Goal: Navigation & Orientation: Find specific page/section

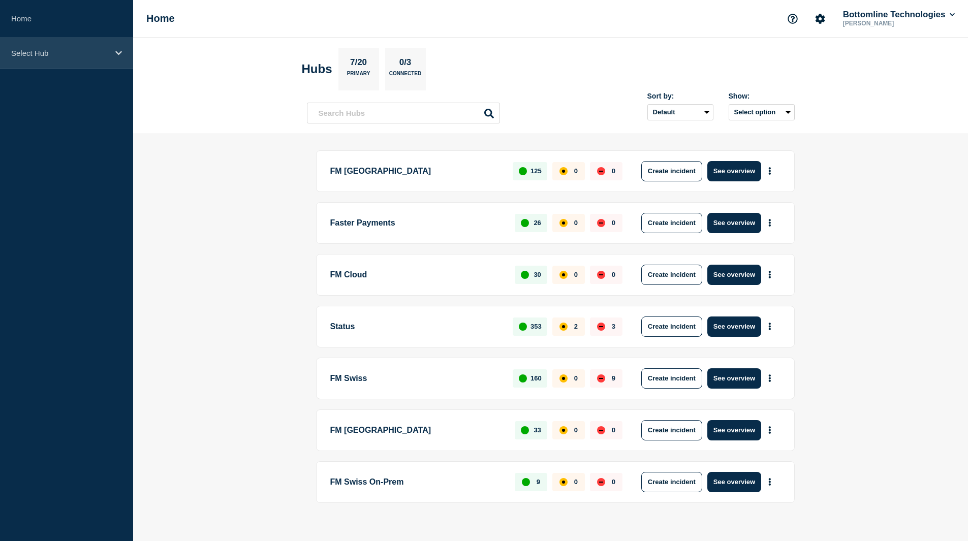
click at [33, 43] on div "Select Hub" at bounding box center [66, 53] width 133 height 31
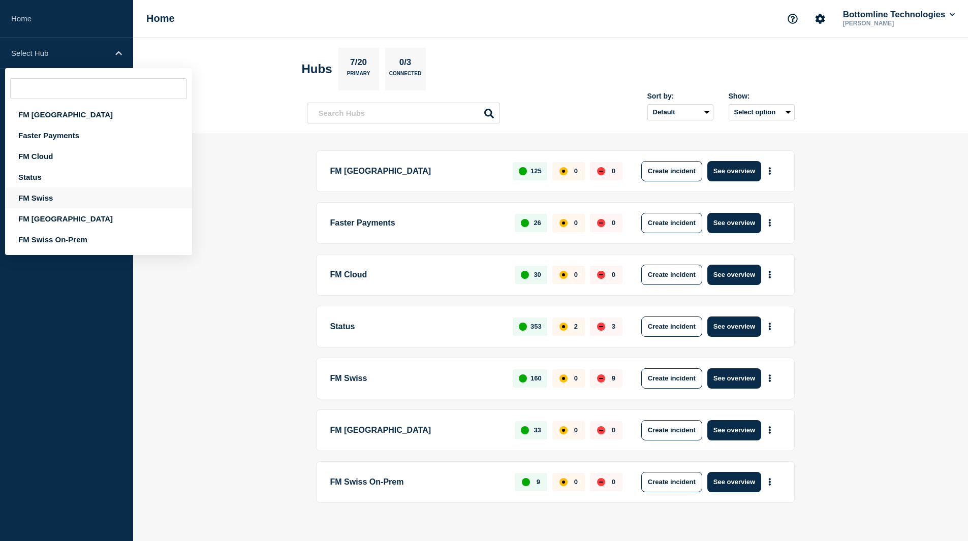
click at [39, 192] on div "FM Swiss" at bounding box center [98, 198] width 187 height 21
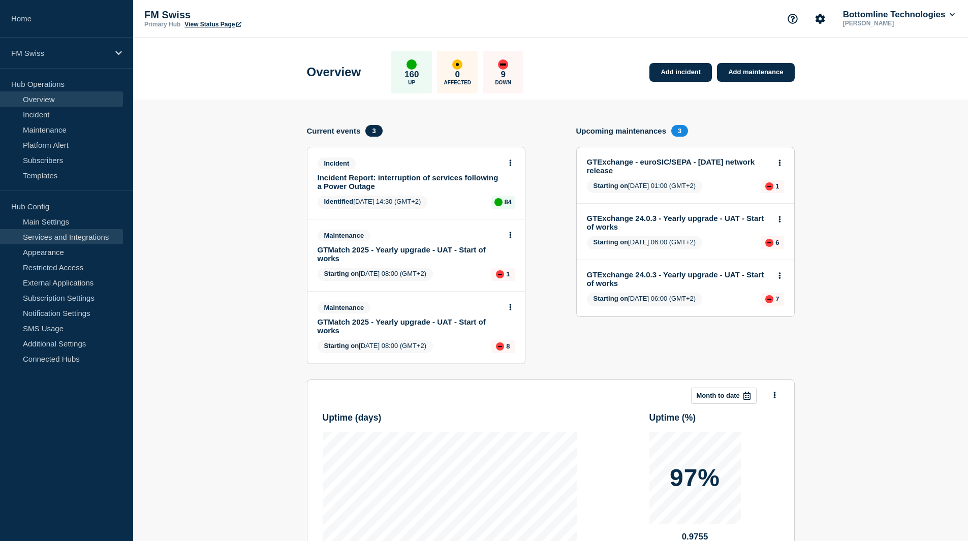
click at [60, 238] on link "Services and Integrations" at bounding box center [61, 236] width 123 height 15
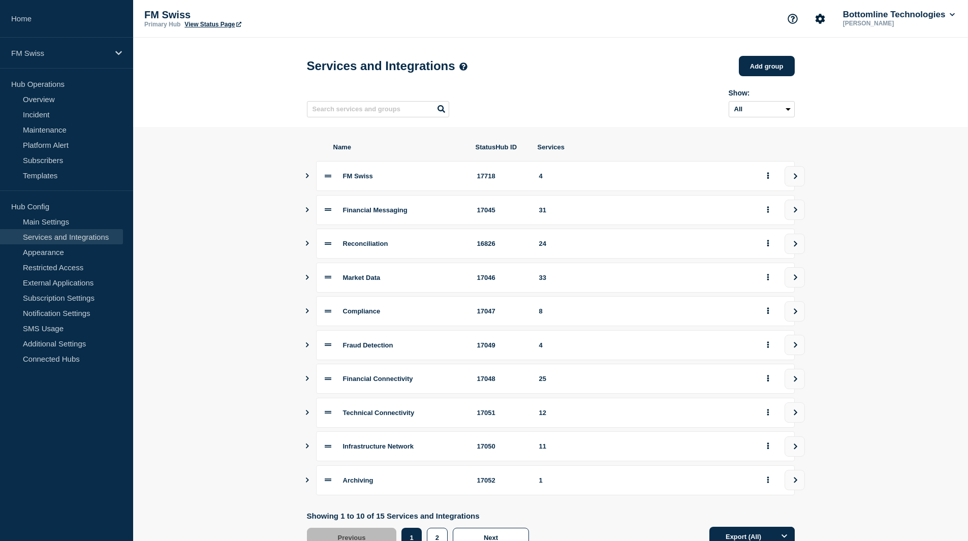
scroll to position [42, 0]
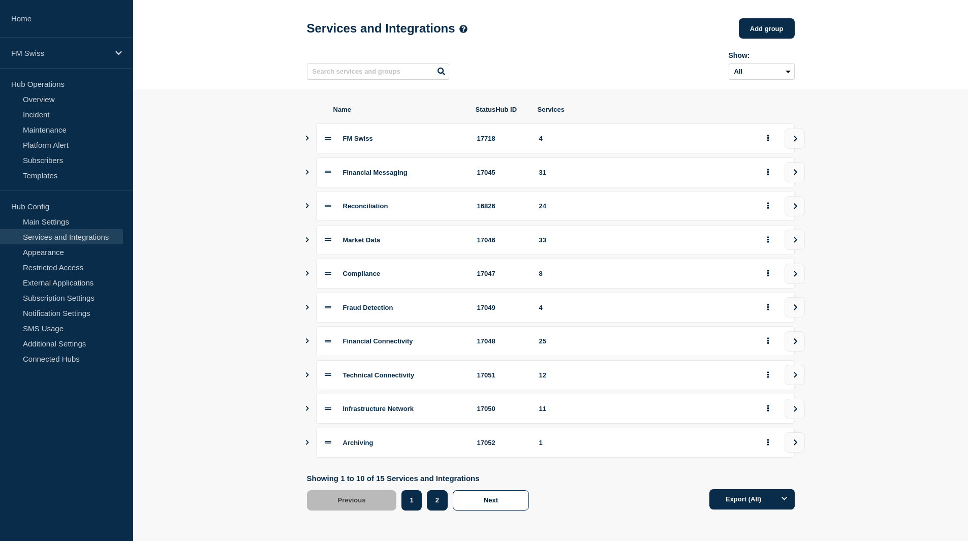
click at [439, 503] on button "2" at bounding box center [437, 500] width 21 height 20
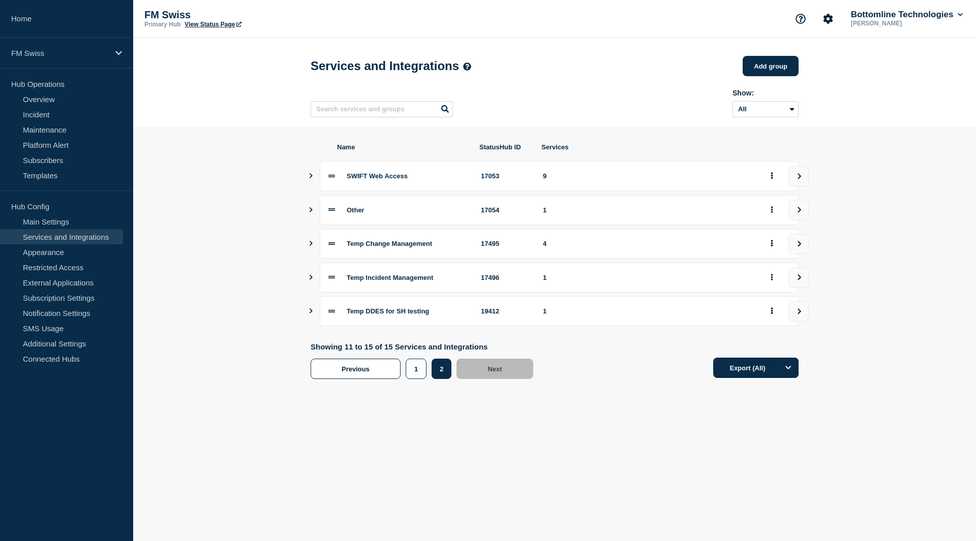
click at [310, 176] on button "Show services" at bounding box center [310, 176] width 5 height 30
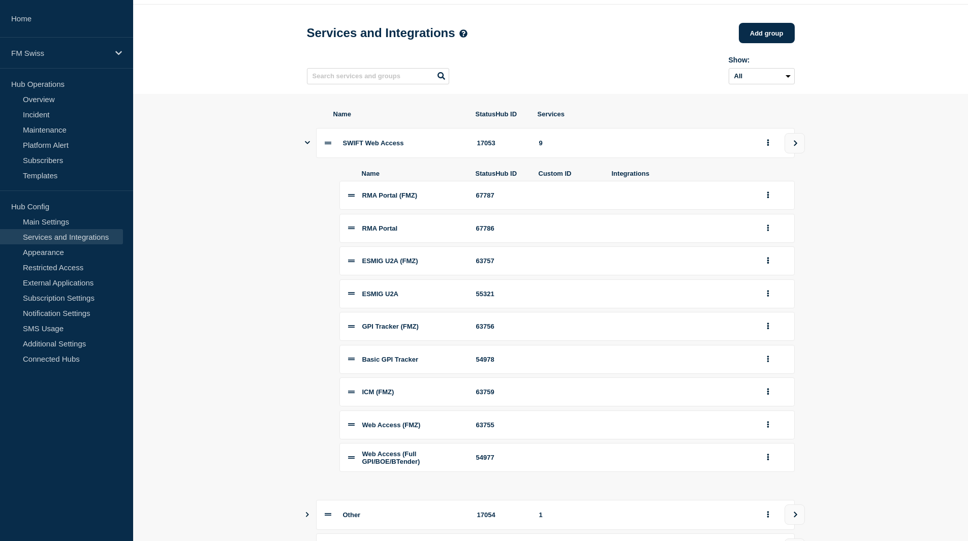
scroll to position [51, 0]
